Goal: Transaction & Acquisition: Purchase product/service

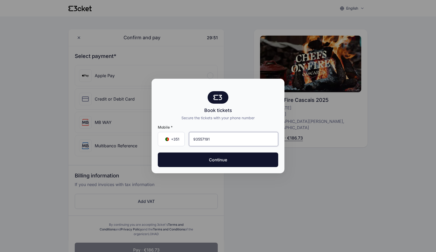
type input "935 571 913"
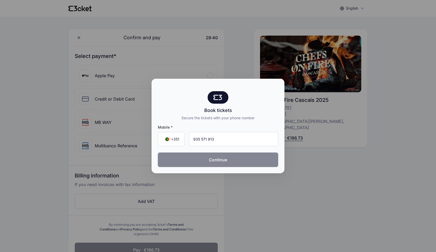
click at [226, 159] on button "Continue" at bounding box center [218, 159] width 120 height 15
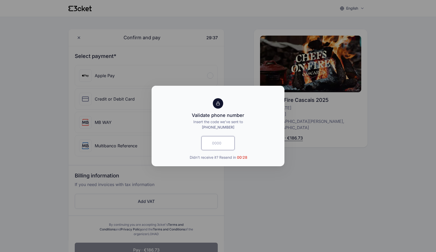
click at [216, 143] on input "text" at bounding box center [217, 143] width 33 height 14
type input "4665"
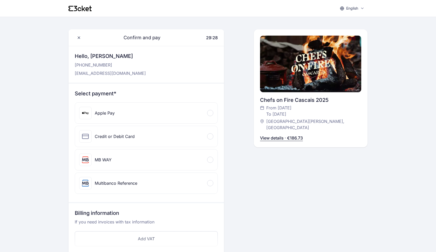
click at [159, 133] on div "Credit or Debit Card" at bounding box center [146, 136] width 142 height 21
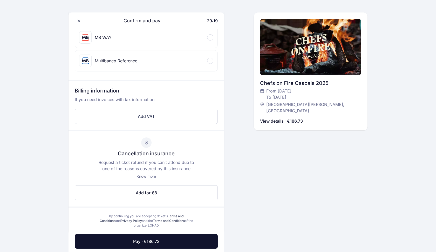
scroll to position [174, 0]
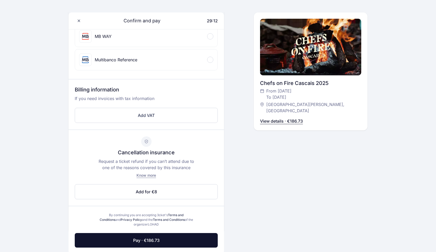
click at [141, 175] on span "Know more" at bounding box center [145, 175] width 19 height 4
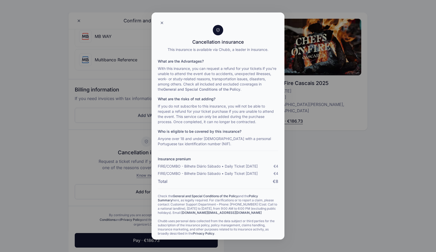
click at [100, 143] on div at bounding box center [218, 126] width 436 height 252
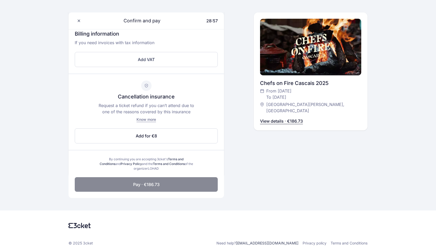
scroll to position [230, 0]
click at [121, 184] on button "Pay · €186.73" at bounding box center [146, 184] width 143 height 15
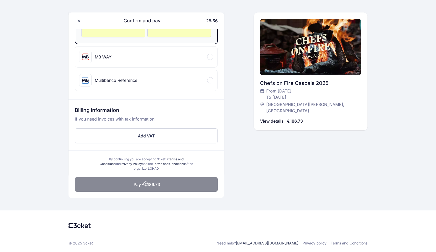
scroll to position [153, 0]
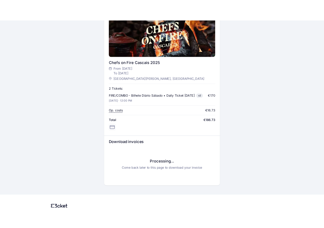
scroll to position [197, 0]
